Goal: Transaction & Acquisition: Purchase product/service

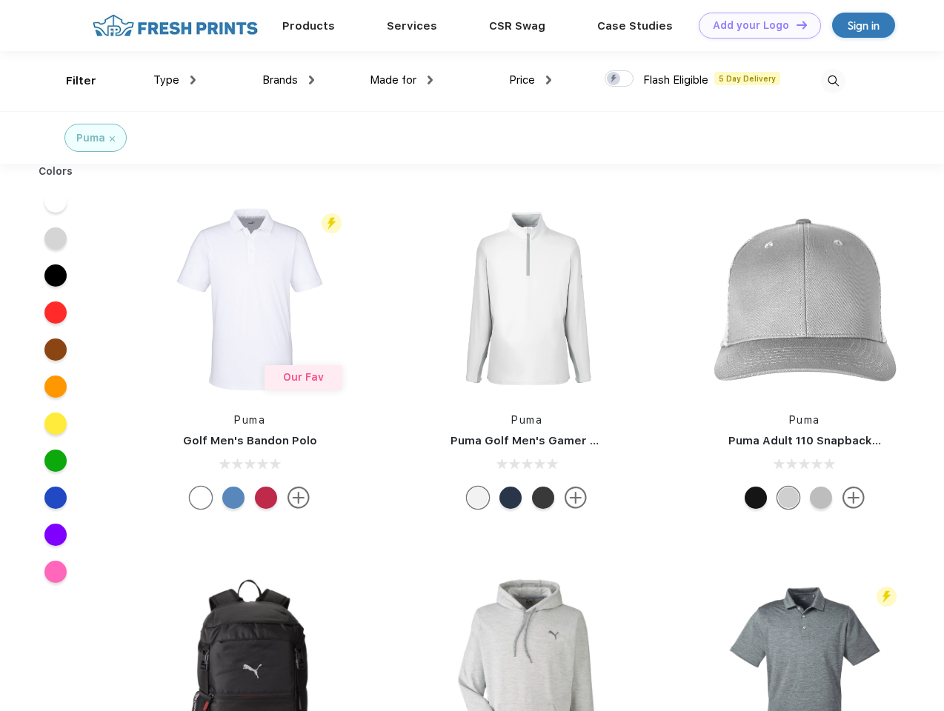
click at [754, 25] on link "Add your Logo Design Tool" at bounding box center [760, 26] width 122 height 26
click at [0, 0] on div "Design Tool" at bounding box center [0, 0] width 0 height 0
click at [795, 24] on link "Add your Logo Design Tool" at bounding box center [760, 26] width 122 height 26
click at [71, 81] on div "Filter" at bounding box center [81, 81] width 30 height 17
click at [175, 80] on span "Type" at bounding box center [166, 79] width 26 height 13
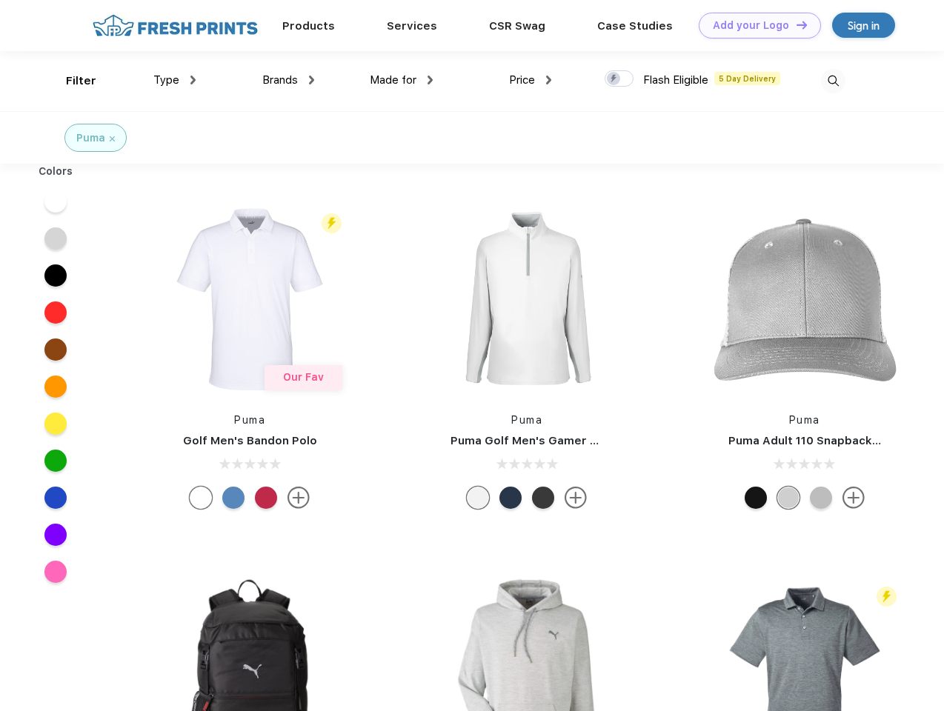
click at [288, 80] on span "Brands" at bounding box center [280, 79] width 36 height 13
click at [402, 80] on span "Made for" at bounding box center [393, 79] width 47 height 13
click at [530, 80] on span "Price" at bounding box center [522, 79] width 26 height 13
click at [619, 79] on div at bounding box center [619, 78] width 29 height 16
click at [614, 79] on input "checkbox" at bounding box center [610, 75] width 10 height 10
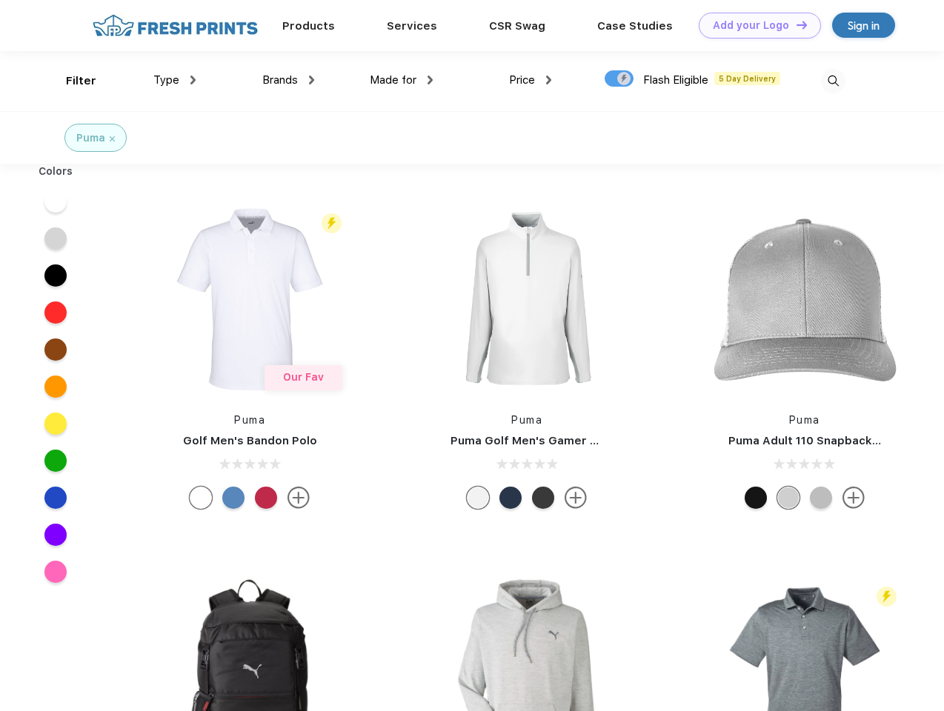
click at [833, 81] on img at bounding box center [833, 81] width 24 height 24
